Goal: Task Accomplishment & Management: Use online tool/utility

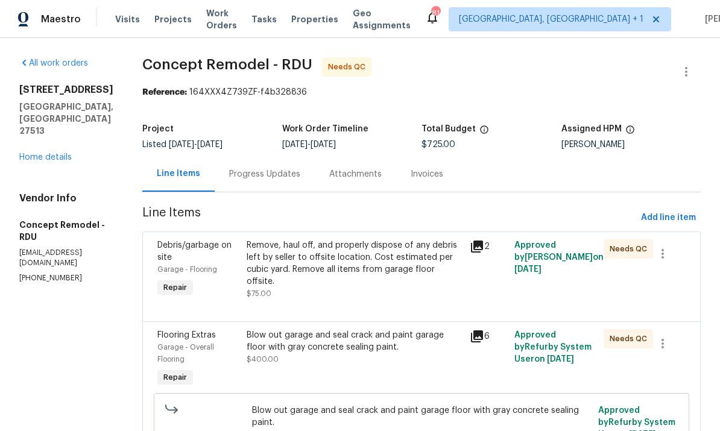
click at [48, 162] on link "Home details" at bounding box center [45, 157] width 52 height 8
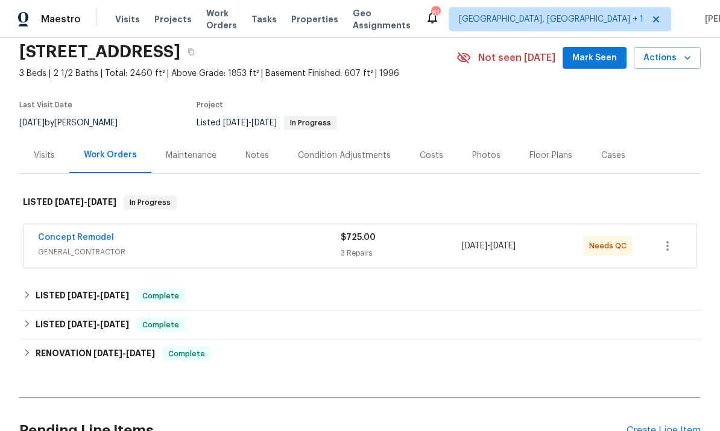
scroll to position [50, 0]
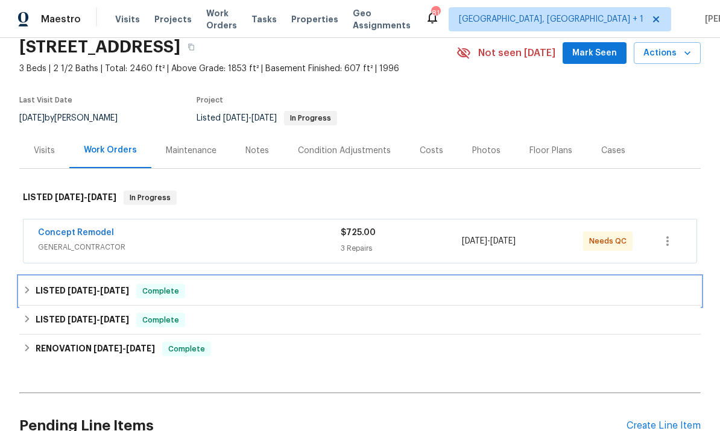
click at [92, 292] on span "[DATE]" at bounding box center [82, 290] width 29 height 8
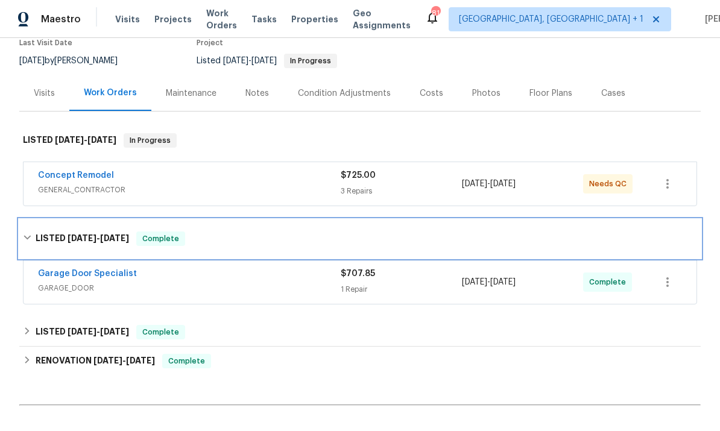
scroll to position [106, 0]
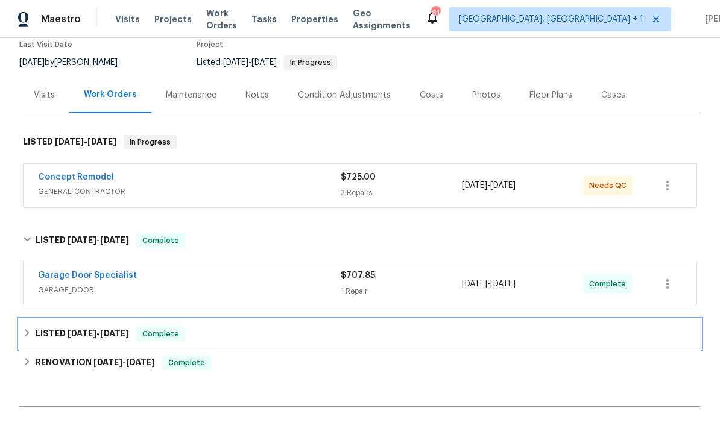
click at [115, 327] on h6 "LISTED [DATE] - [DATE]" at bounding box center [82, 334] width 93 height 14
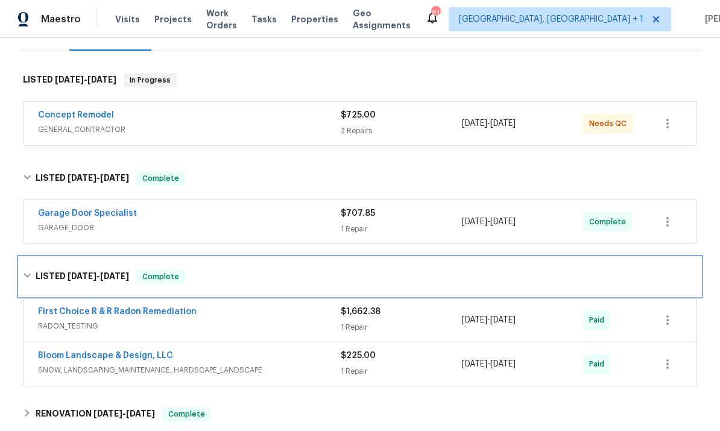
scroll to position [142, 0]
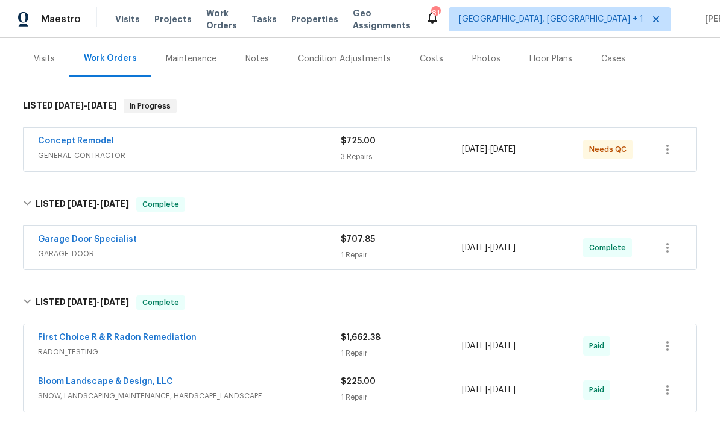
click at [83, 141] on link "Concept Remodel" at bounding box center [76, 141] width 76 height 8
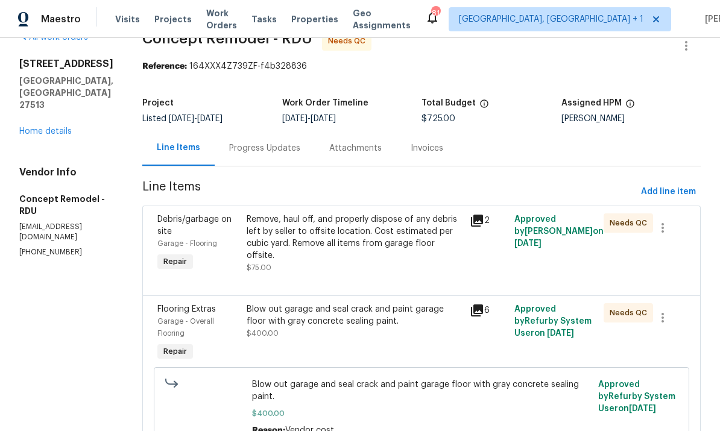
scroll to position [41, 0]
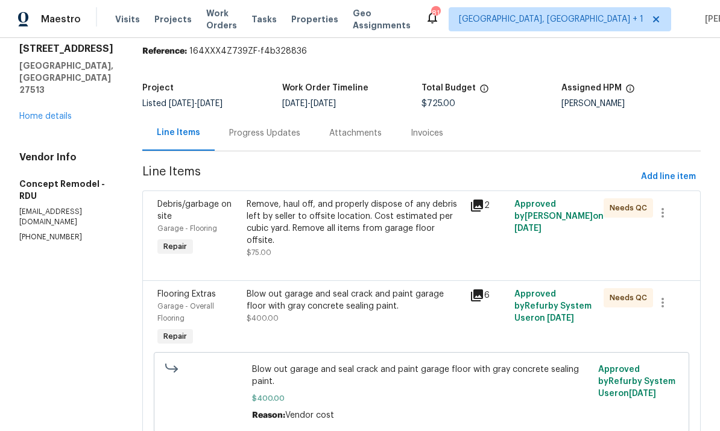
click at [341, 223] on div "Remove, haul off, and properly dispose of any debris left by seller to offsite …" at bounding box center [355, 222] width 216 height 48
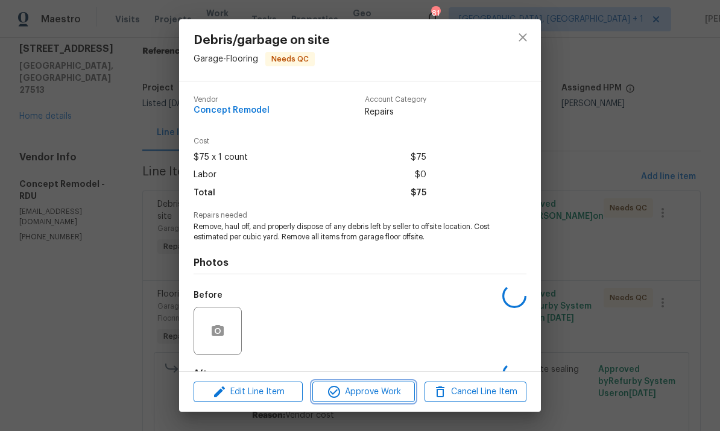
click at [370, 390] on span "Approve Work" at bounding box center [363, 392] width 95 height 15
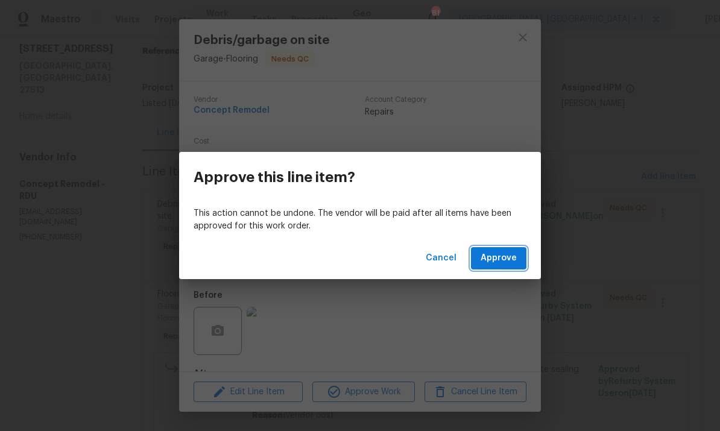
click at [513, 261] on span "Approve" at bounding box center [499, 258] width 36 height 15
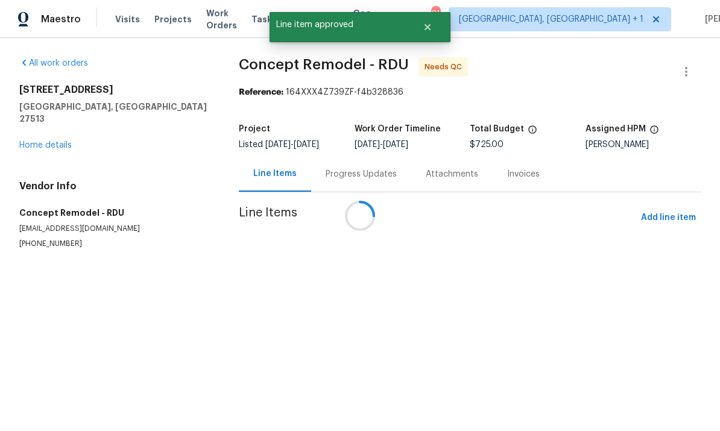
scroll to position [0, 0]
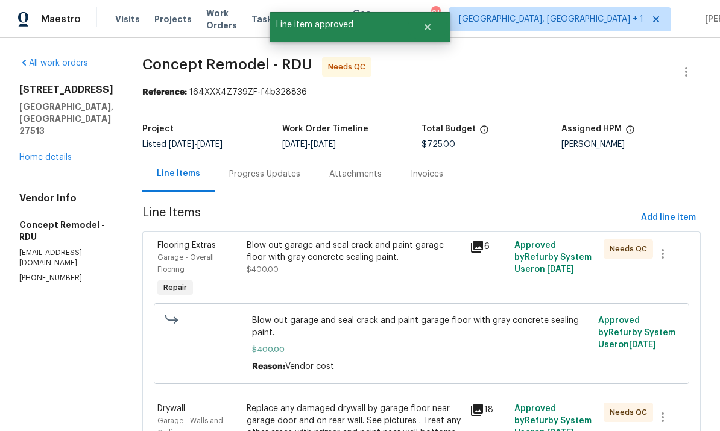
click at [364, 260] on div "Blow out garage and seal crack and paint garage floor with gray concrete sealin…" at bounding box center [355, 251] width 216 height 24
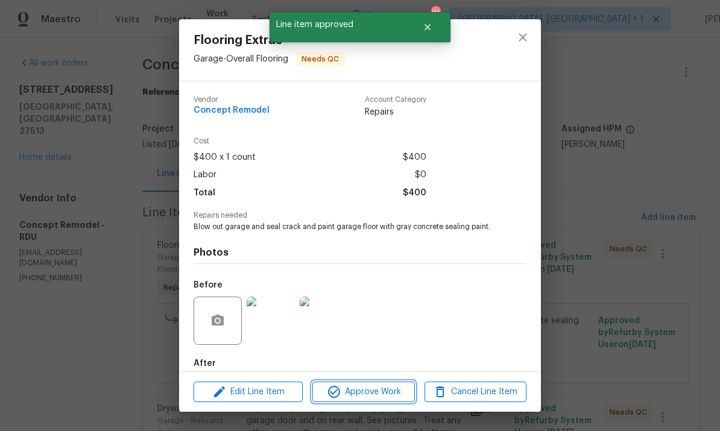
click at [378, 391] on span "Approve Work" at bounding box center [363, 392] width 95 height 15
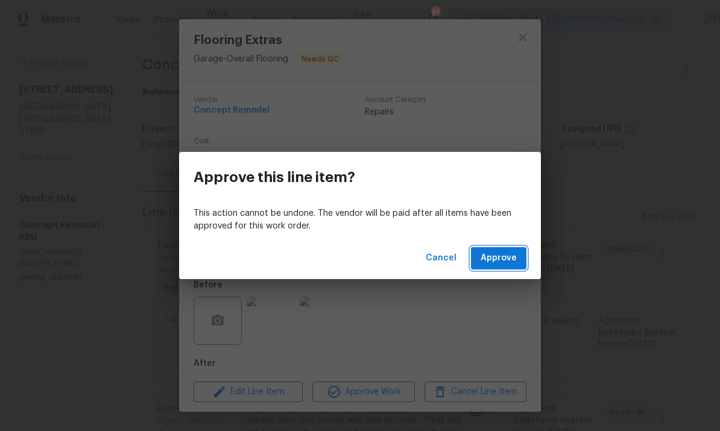
click at [504, 248] on button "Approve" at bounding box center [498, 258] width 55 height 22
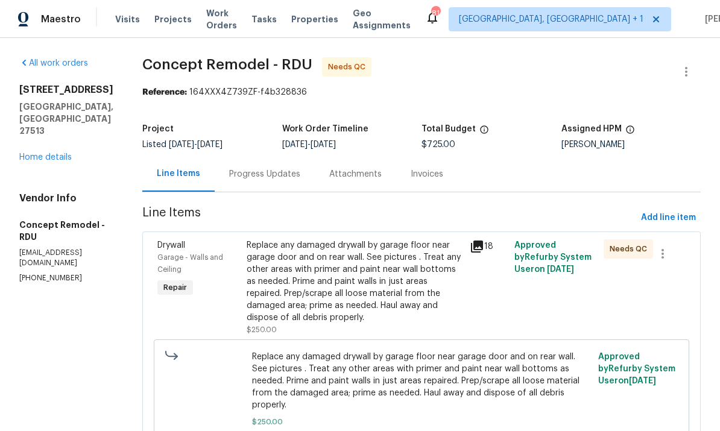
click at [365, 283] on div "Replace any damaged drywall by garage floor near garage door and on rear wall. …" at bounding box center [355, 281] width 216 height 84
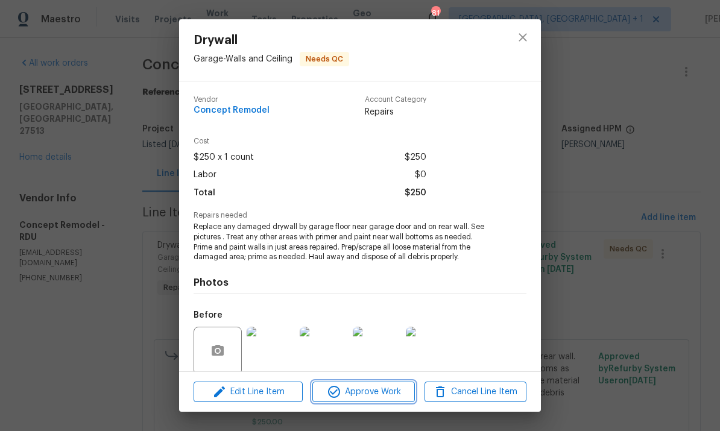
click at [384, 393] on span "Approve Work" at bounding box center [363, 392] width 95 height 15
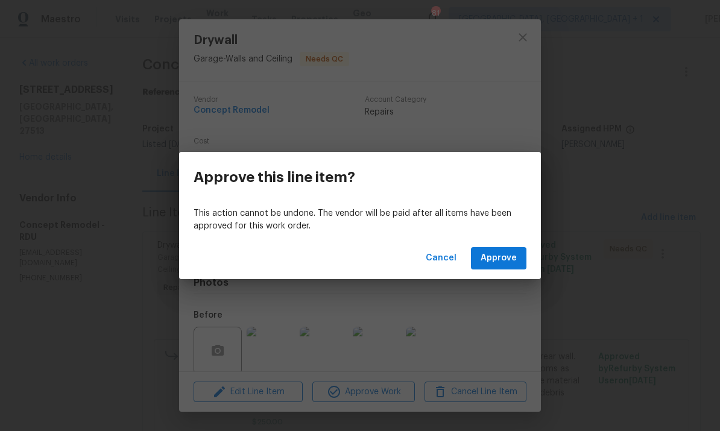
click at [500, 264] on span "Approve" at bounding box center [499, 258] width 36 height 15
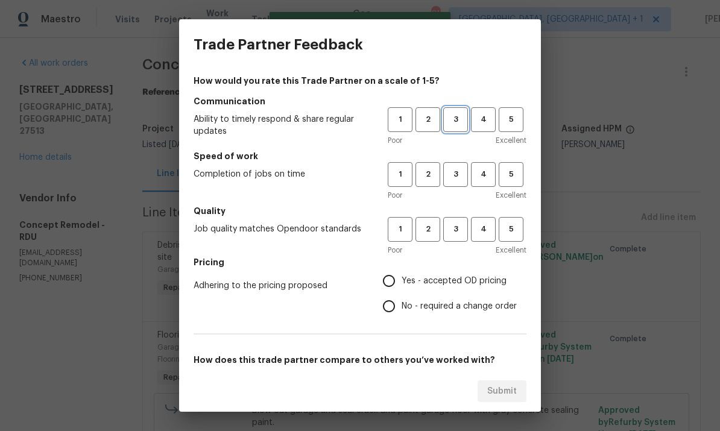
click at [451, 113] on span "3" at bounding box center [455, 120] width 22 height 14
click at [451, 168] on span "3" at bounding box center [455, 175] width 22 height 14
click at [466, 227] on span "3" at bounding box center [455, 230] width 22 height 14
click at [487, 120] on span "4" at bounding box center [483, 120] width 22 height 14
click at [400, 283] on input "Yes - accepted OD pricing" at bounding box center [388, 280] width 25 height 25
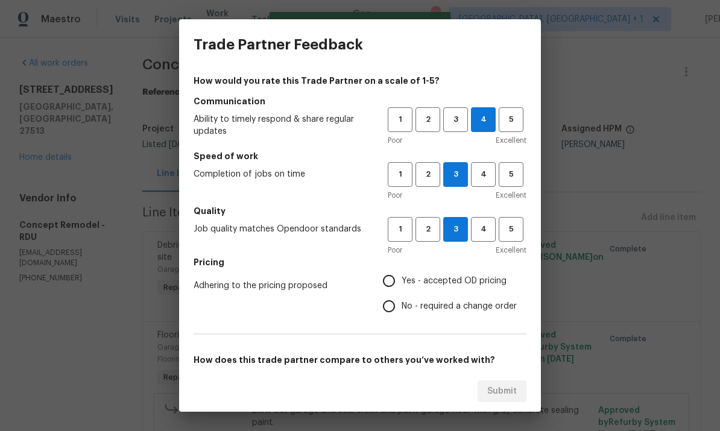
radio input "true"
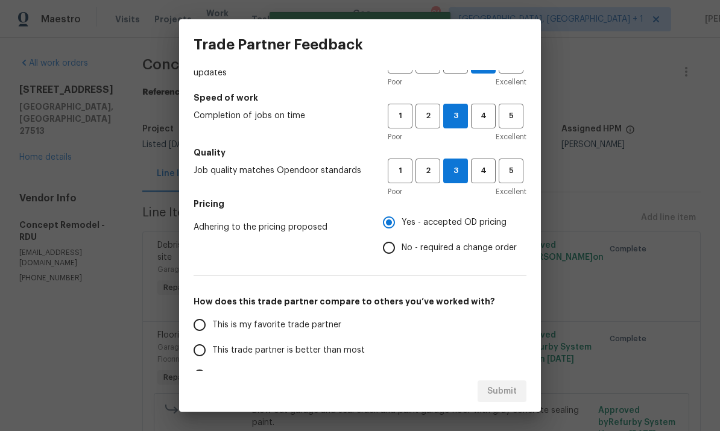
scroll to position [94, 0]
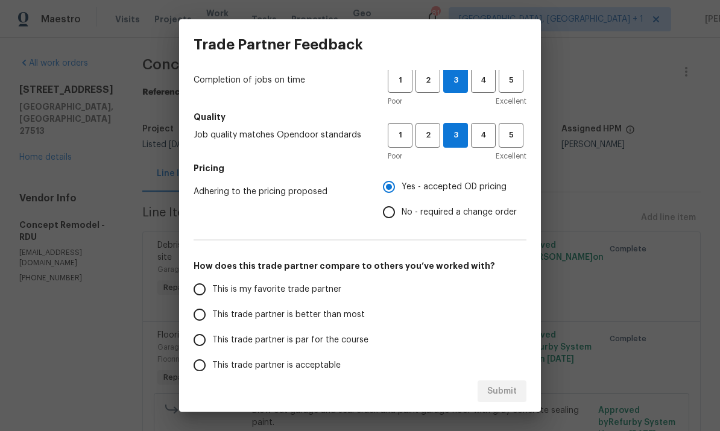
click at [206, 334] on input "This trade partner is par for the course" at bounding box center [199, 339] width 25 height 25
click at [511, 393] on span "Submit" at bounding box center [502, 391] width 30 height 15
radio input "true"
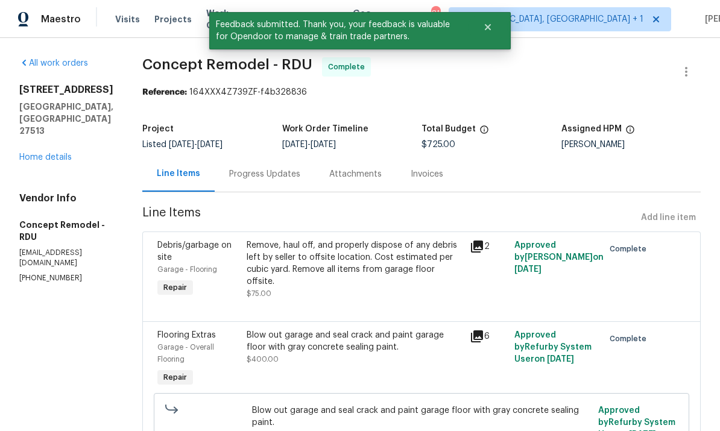
click at [56, 162] on link "Home details" at bounding box center [45, 157] width 52 height 8
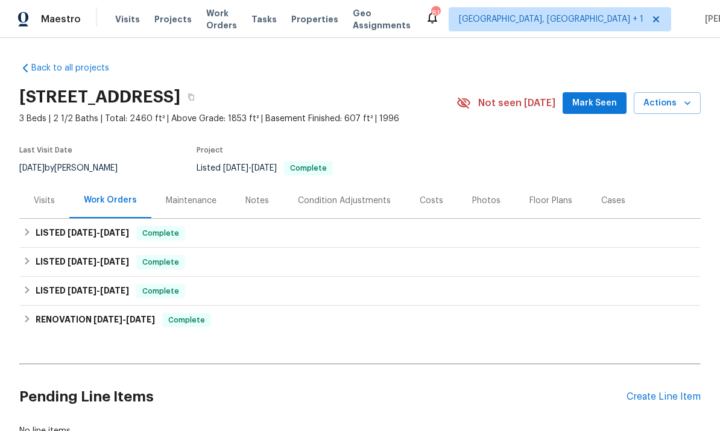
click at [604, 103] on span "Mark Seen" at bounding box center [594, 103] width 45 height 15
click at [252, 201] on div "Notes" at bounding box center [257, 201] width 24 height 12
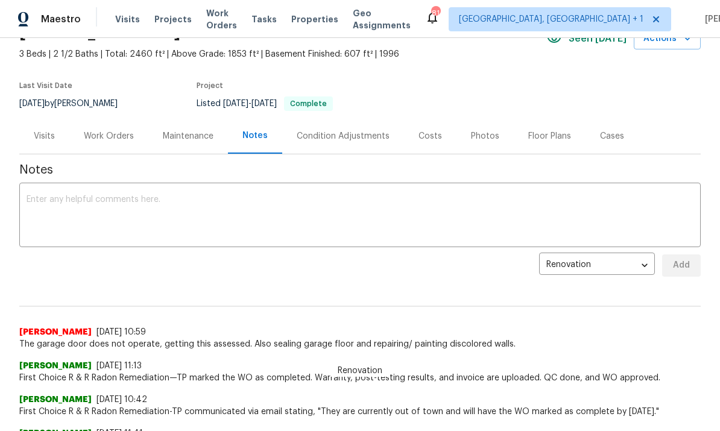
scroll to position [65, 0]
click at [95, 188] on div "x ​" at bounding box center [359, 216] width 681 height 62
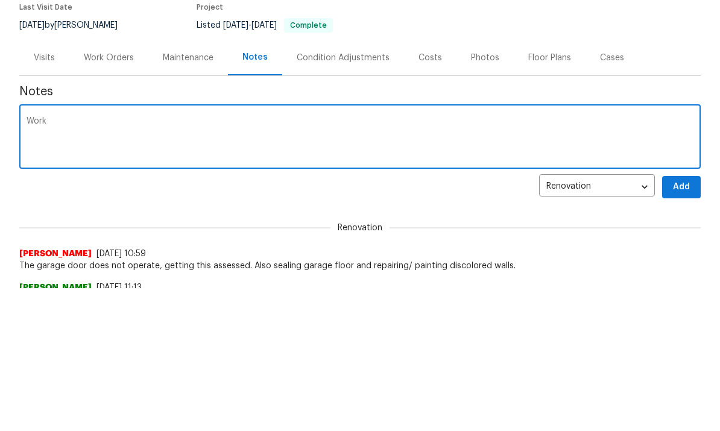
scroll to position [0, 0]
click at [94, 118] on textarea "Work" at bounding box center [360, 139] width 667 height 42
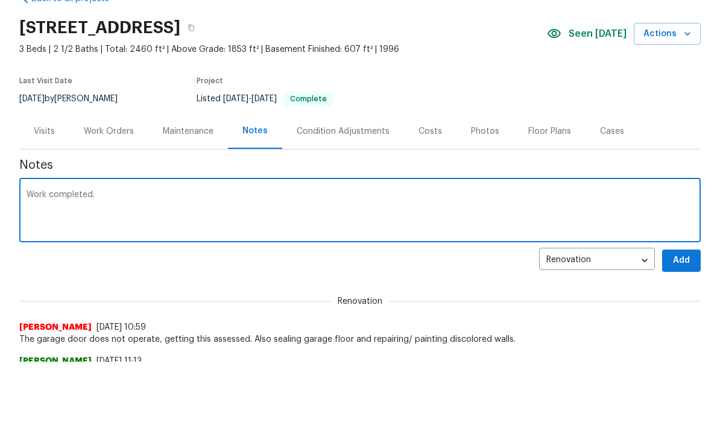
scroll to position [69, 0]
type textarea "Work completed."
click at [681, 261] on span "Add" at bounding box center [681, 260] width 19 height 15
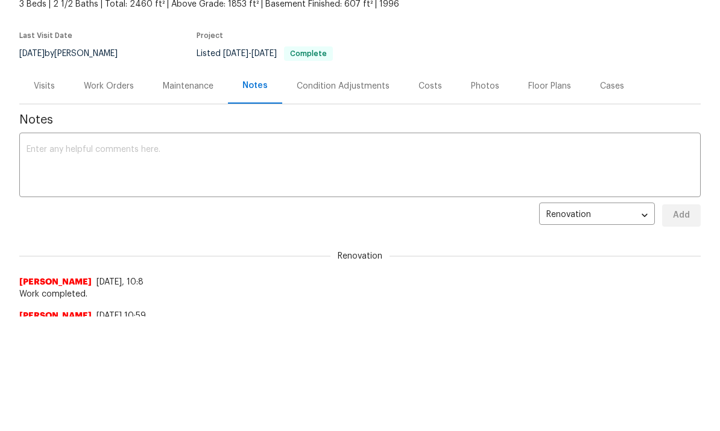
scroll to position [115, 0]
